Goal: Task Accomplishment & Management: Use online tool/utility

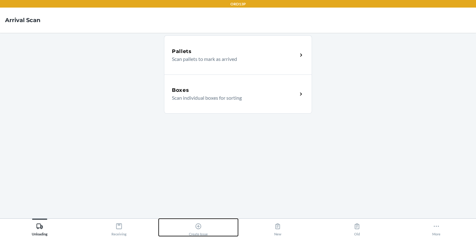
click at [202, 230] on div "Create Issue" at bounding box center [198, 228] width 19 height 16
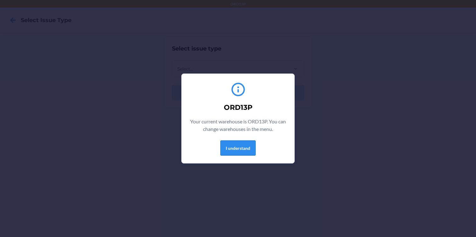
click at [245, 146] on button "I understand" at bounding box center [237, 147] width 35 height 15
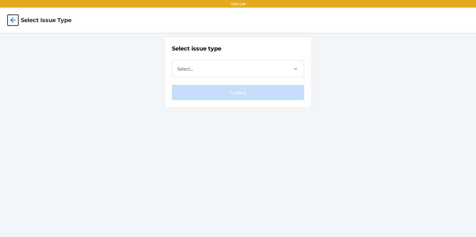
click at [15, 21] on icon at bounding box center [13, 20] width 11 height 11
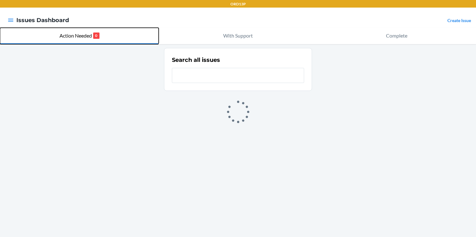
click at [76, 37] on p "Action Needed" at bounding box center [76, 36] width 32 height 8
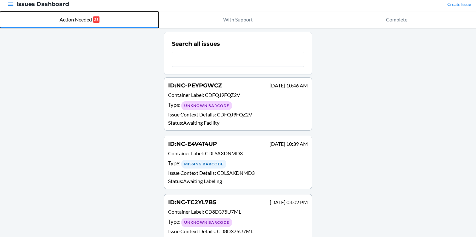
scroll to position [34, 0]
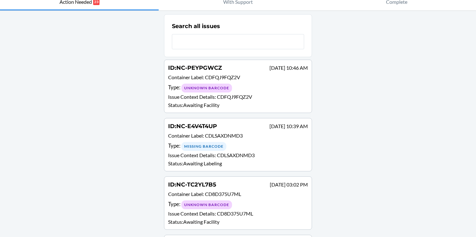
click at [258, 135] on p "Container Label : CDLSAXDNMD3" at bounding box center [238, 136] width 140 height 9
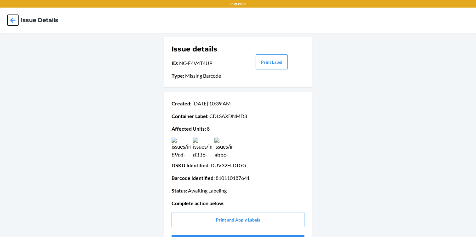
click at [13, 18] on icon at bounding box center [12, 19] width 5 height 5
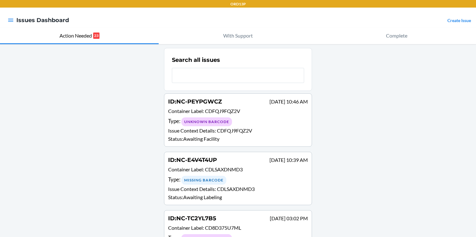
click at [248, 167] on p "Container Label : CDLSAXDNMD3" at bounding box center [238, 169] width 140 height 9
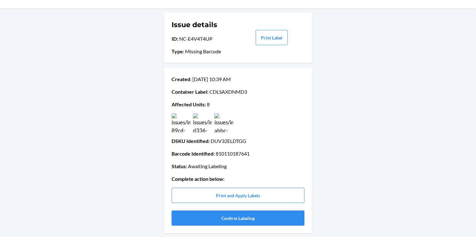
scroll to position [23, 0]
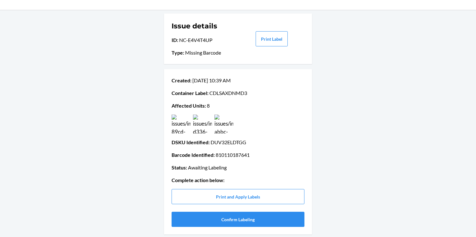
click at [179, 124] on img at bounding box center [181, 123] width 19 height 19
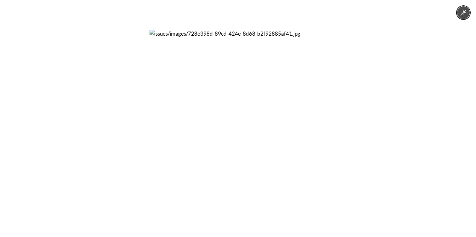
click at [466, 15] on icon "Minimize image" at bounding box center [463, 12] width 7 height 7
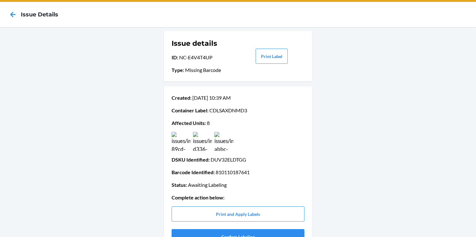
scroll to position [0, 0]
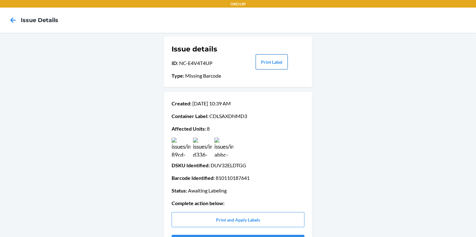
click at [276, 62] on button "Print Label" at bounding box center [272, 61] width 32 height 15
click at [11, 20] on icon at bounding box center [12, 19] width 5 height 5
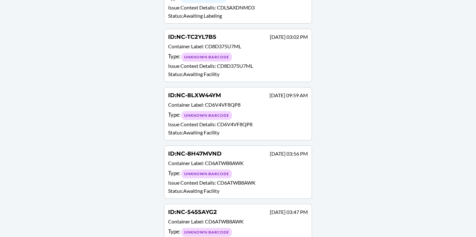
scroll to position [194, 0]
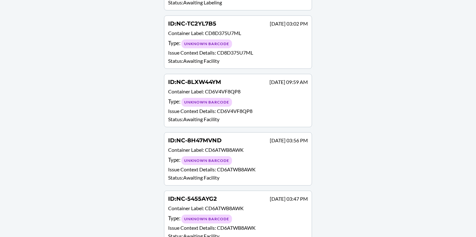
click at [266, 146] on p "Container Label : CD6ATWB8AWK" at bounding box center [238, 150] width 140 height 9
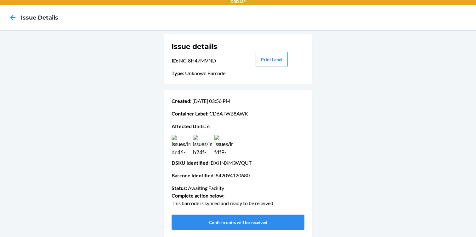
scroll to position [7, 0]
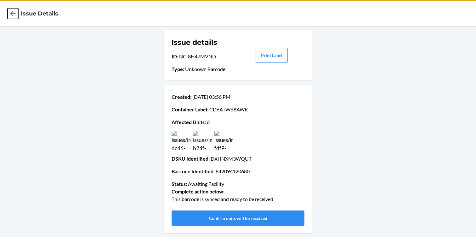
click at [11, 13] on icon at bounding box center [12, 13] width 5 height 5
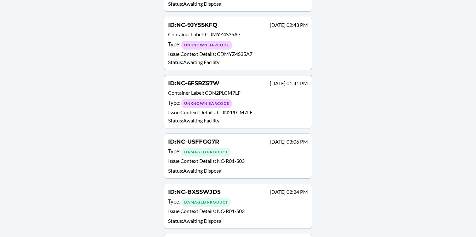
scroll to position [825, 0]
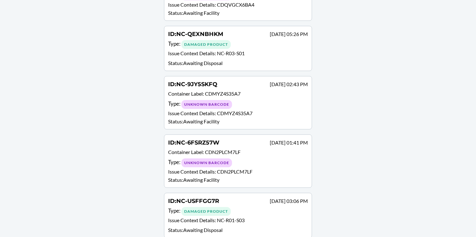
click at [258, 49] on div "ID : NC-QEXNBHKM Aug 12 05:26 PM Type : Damaged Product Issue Context Details :…" at bounding box center [238, 48] width 140 height 37
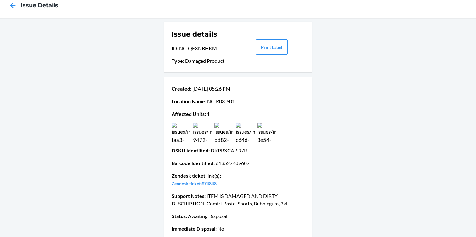
scroll to position [15, 0]
click at [14, 5] on icon at bounding box center [13, 4] width 11 height 11
